Goal: Information Seeking & Learning: Learn about a topic

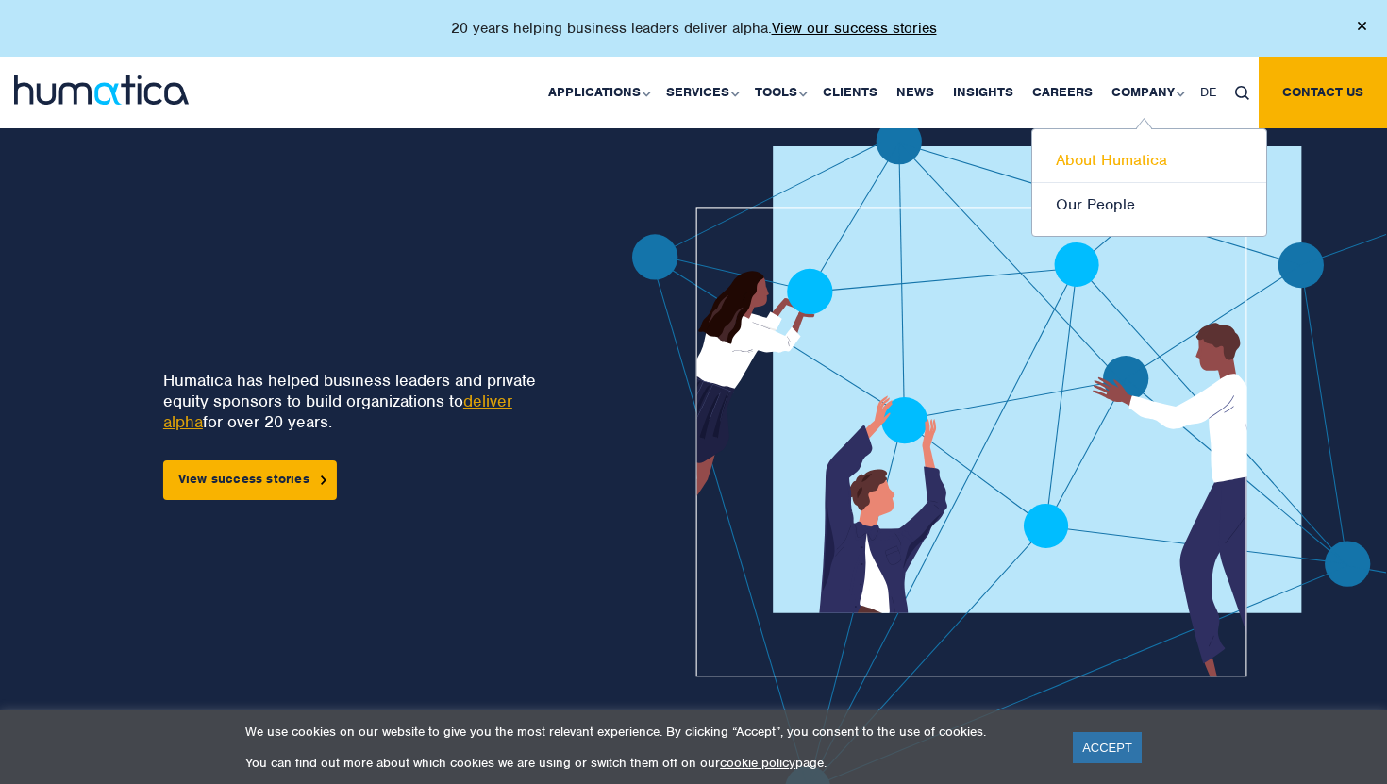
click at [1108, 160] on link "About Humatica" at bounding box center [1149, 161] width 234 height 44
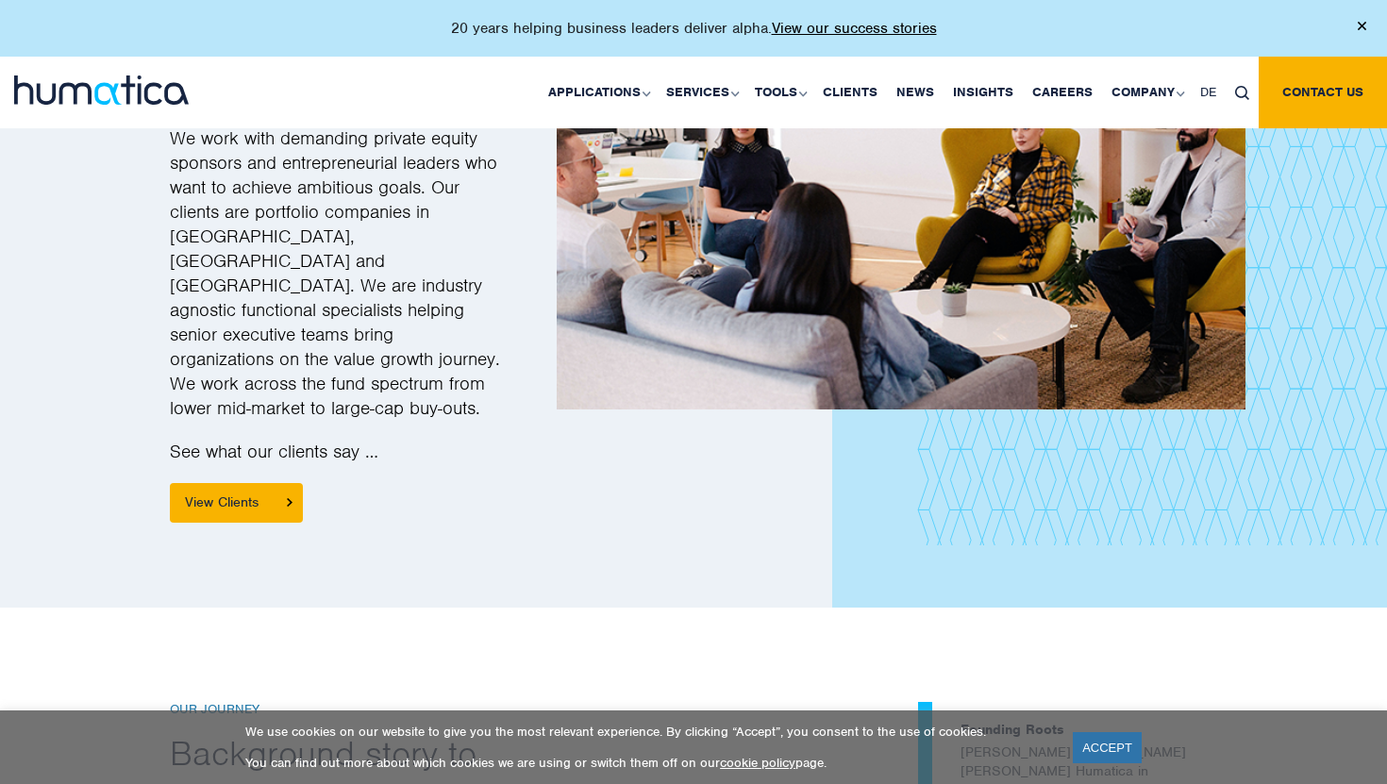
scroll to position [2535, 0]
click at [226, 484] on link "View Clients" at bounding box center [236, 504] width 133 height 40
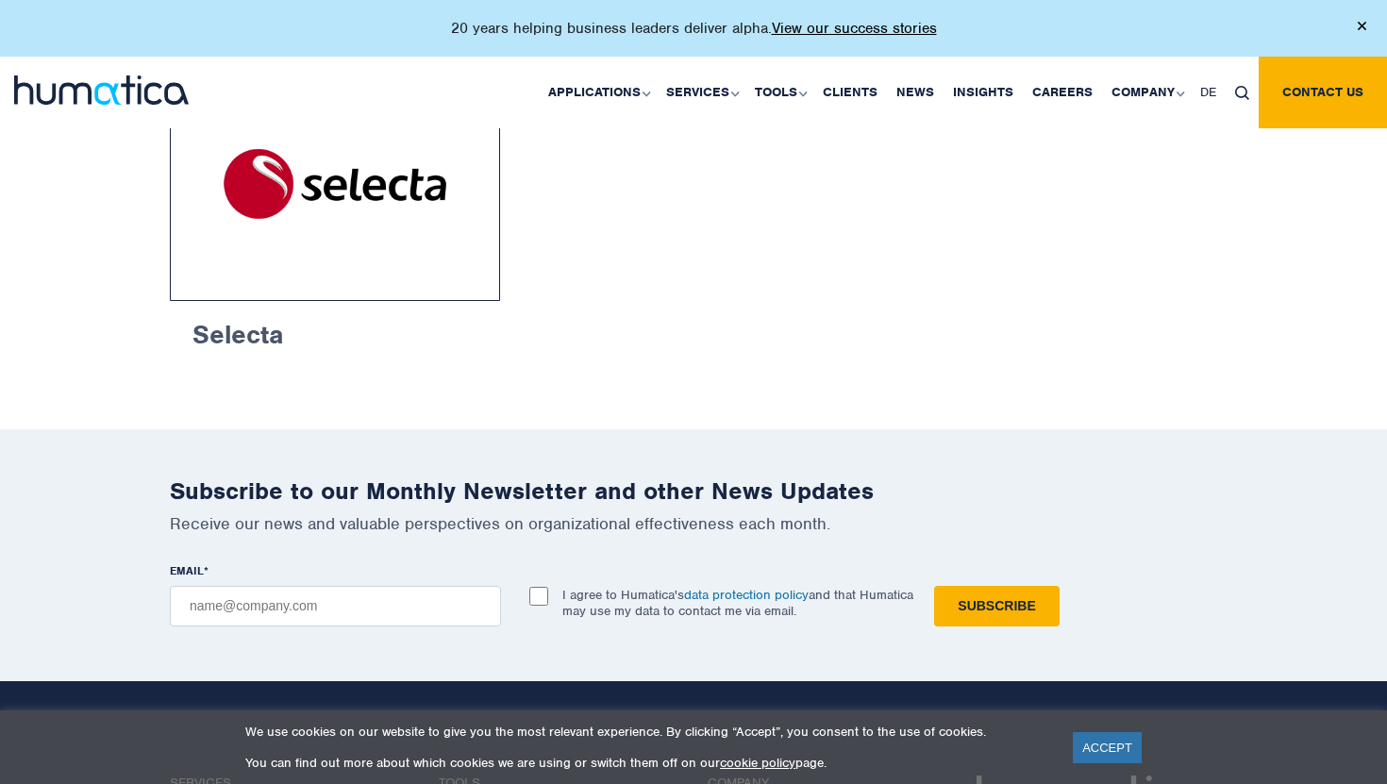
scroll to position [3491, 0]
